Goal: Check status: Check status

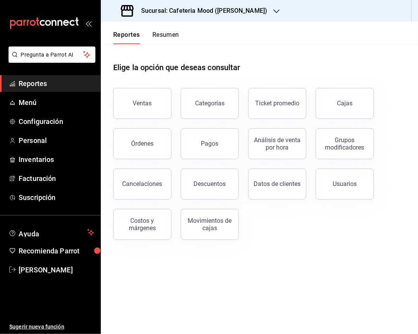
click at [223, 15] on h3 "Sucursal: Cafeteria Mood ([PERSON_NAME])" at bounding box center [201, 10] width 132 height 9
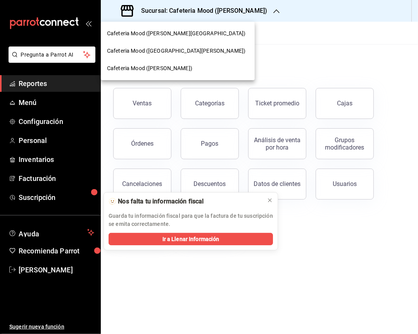
click at [187, 46] on div "Cafeteria Mood ([GEOGRAPHIC_DATA][PERSON_NAME])" at bounding box center [178, 50] width 154 height 17
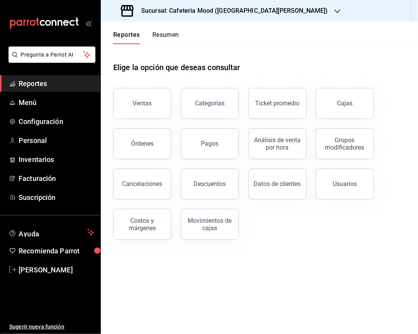
click at [147, 100] on div "Ventas" at bounding box center [142, 103] width 19 height 7
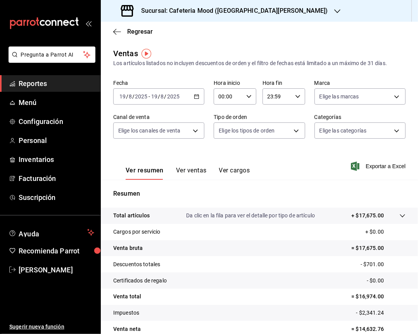
click at [194, 98] on icon "button" at bounding box center [196, 96] width 5 height 5
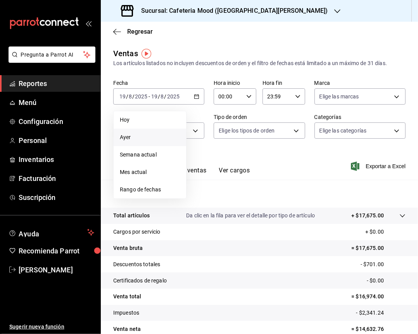
click at [150, 134] on span "Ayer" at bounding box center [150, 137] width 60 height 8
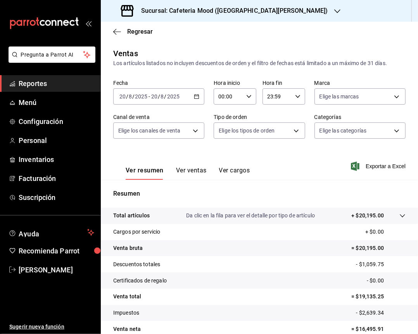
scroll to position [37, 0]
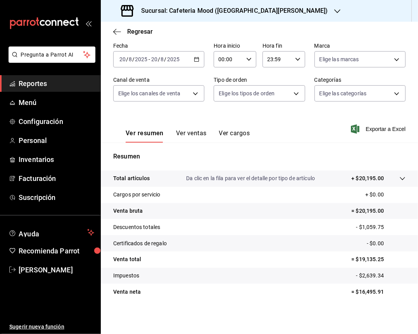
click at [362, 291] on p "= $16,495.91" at bounding box center [378, 292] width 54 height 8
copy p "16,495.91"
click at [254, 10] on h3 "Sucursal: Cafeteria Mood ([GEOGRAPHIC_DATA][PERSON_NAME])" at bounding box center [231, 10] width 193 height 9
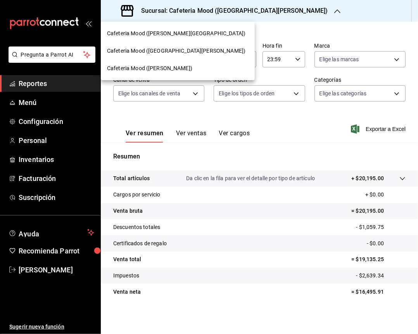
click at [195, 25] on div "Cafeteria Mood ([PERSON_NAME][GEOGRAPHIC_DATA])" at bounding box center [178, 33] width 154 height 17
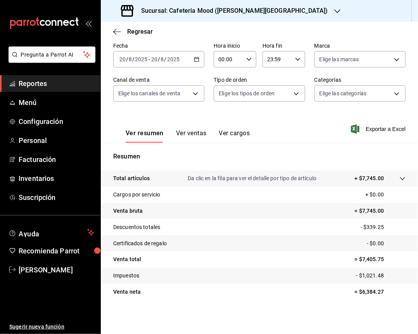
scroll to position [37, 0]
click at [366, 292] on p "= $6,384.27" at bounding box center [380, 292] width 51 height 8
copy p "6,384.27"
click at [334, 11] on icon "button" at bounding box center [337, 11] width 6 height 6
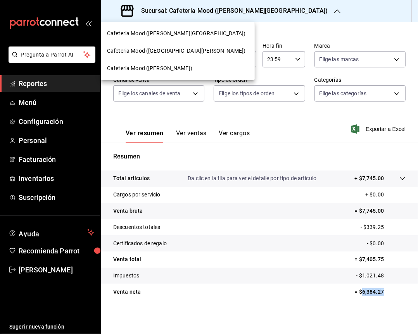
click at [172, 63] on div "Cafeteria Mood ([PERSON_NAME])" at bounding box center [178, 68] width 154 height 17
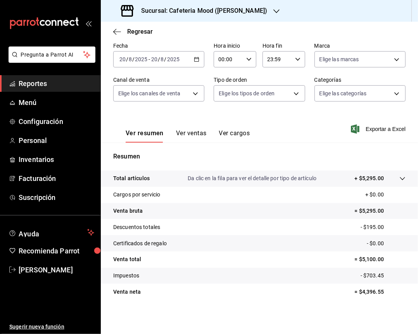
scroll to position [37, 0]
click at [369, 292] on p "= $4,396.55" at bounding box center [380, 292] width 51 height 8
copy p "4,396.55"
